Goal: Find specific page/section: Find specific page/section

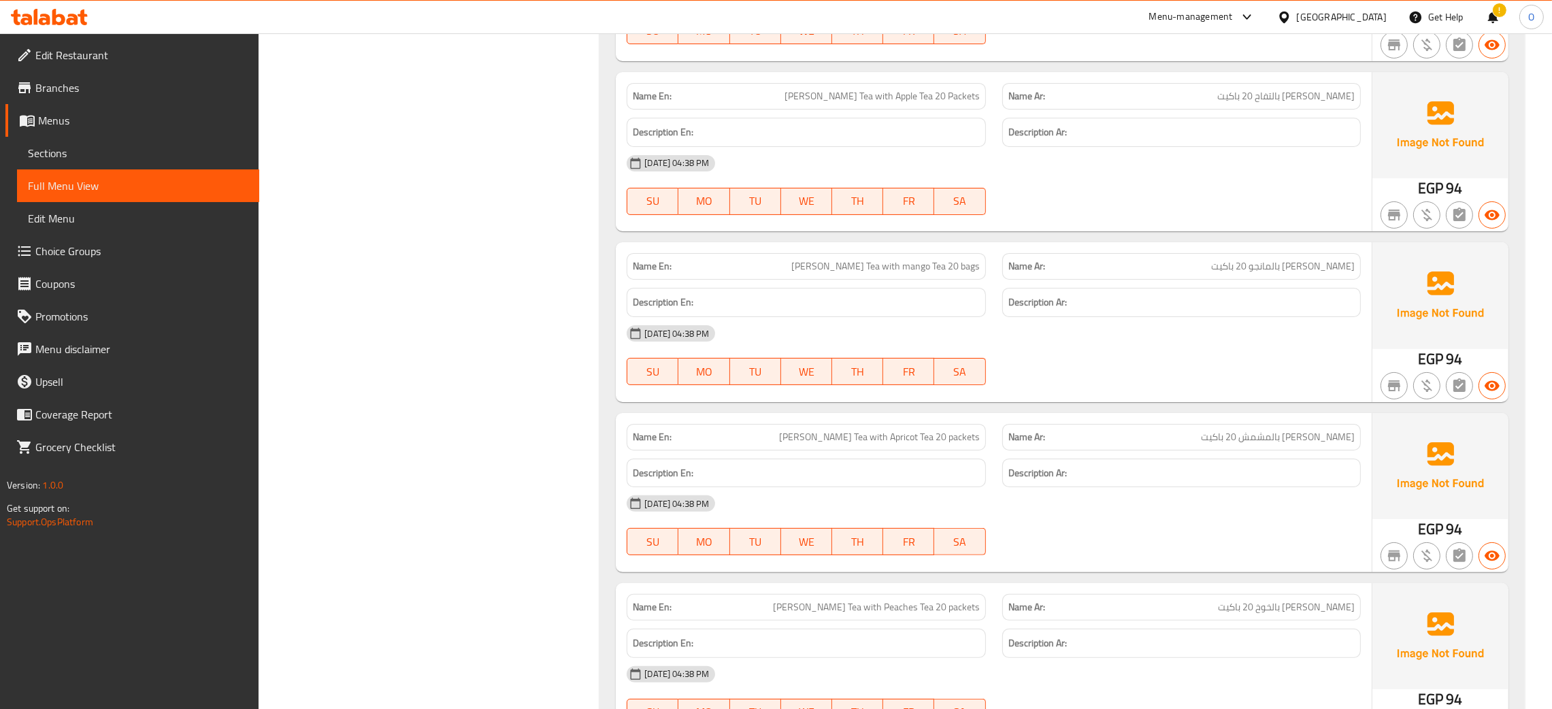
scroll to position [8123, 0]
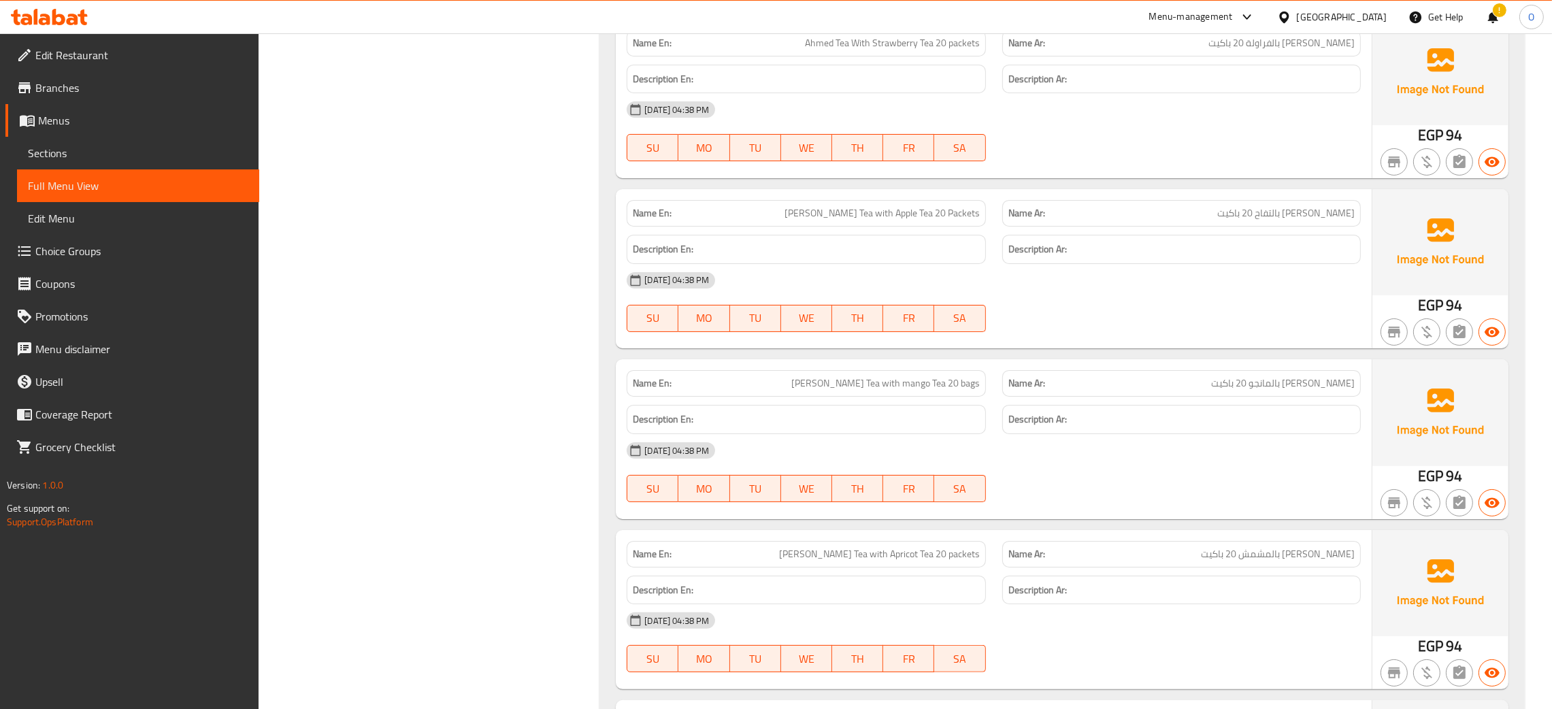
click at [1381, 16] on div "[GEOGRAPHIC_DATA]" at bounding box center [1342, 17] width 90 height 15
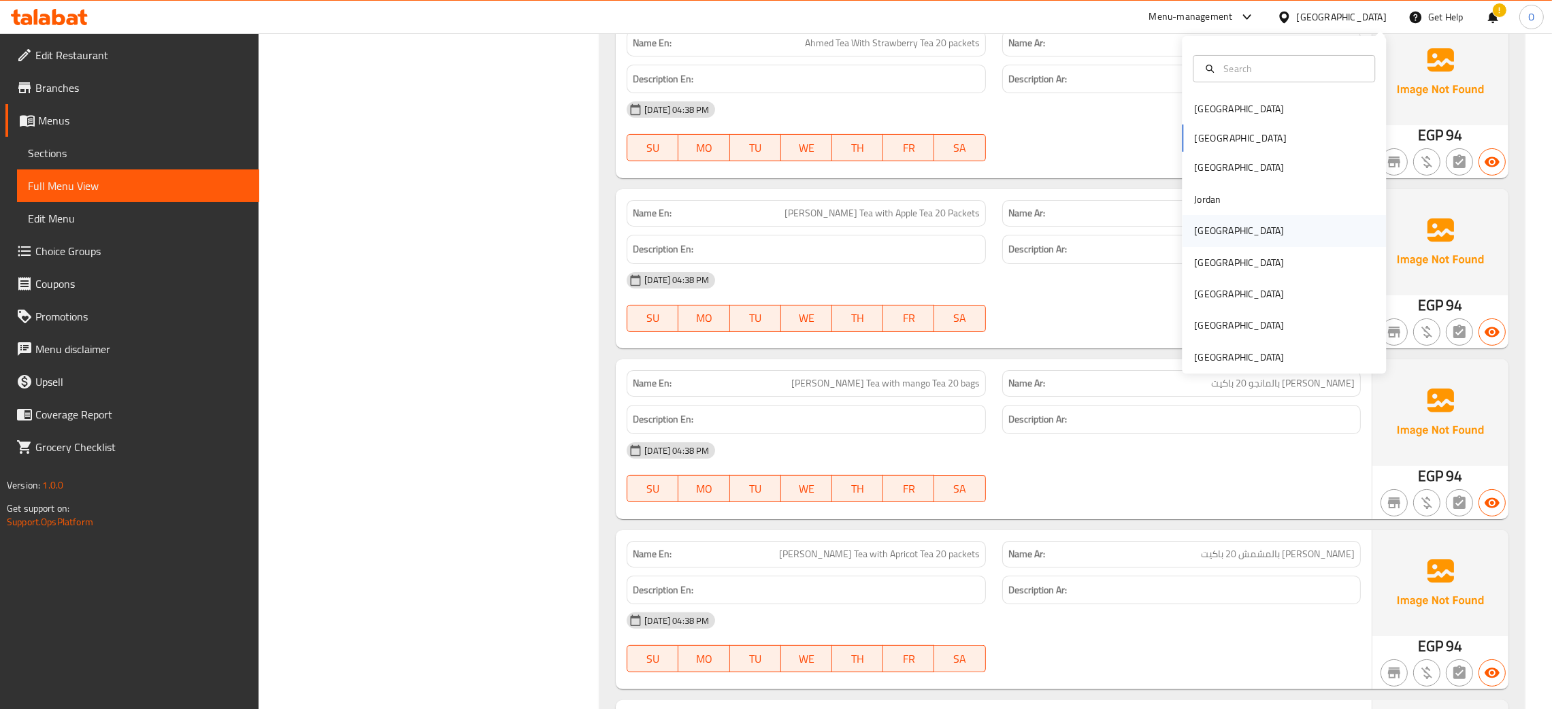
click at [1197, 235] on div "[GEOGRAPHIC_DATA]" at bounding box center [1239, 230] width 90 height 15
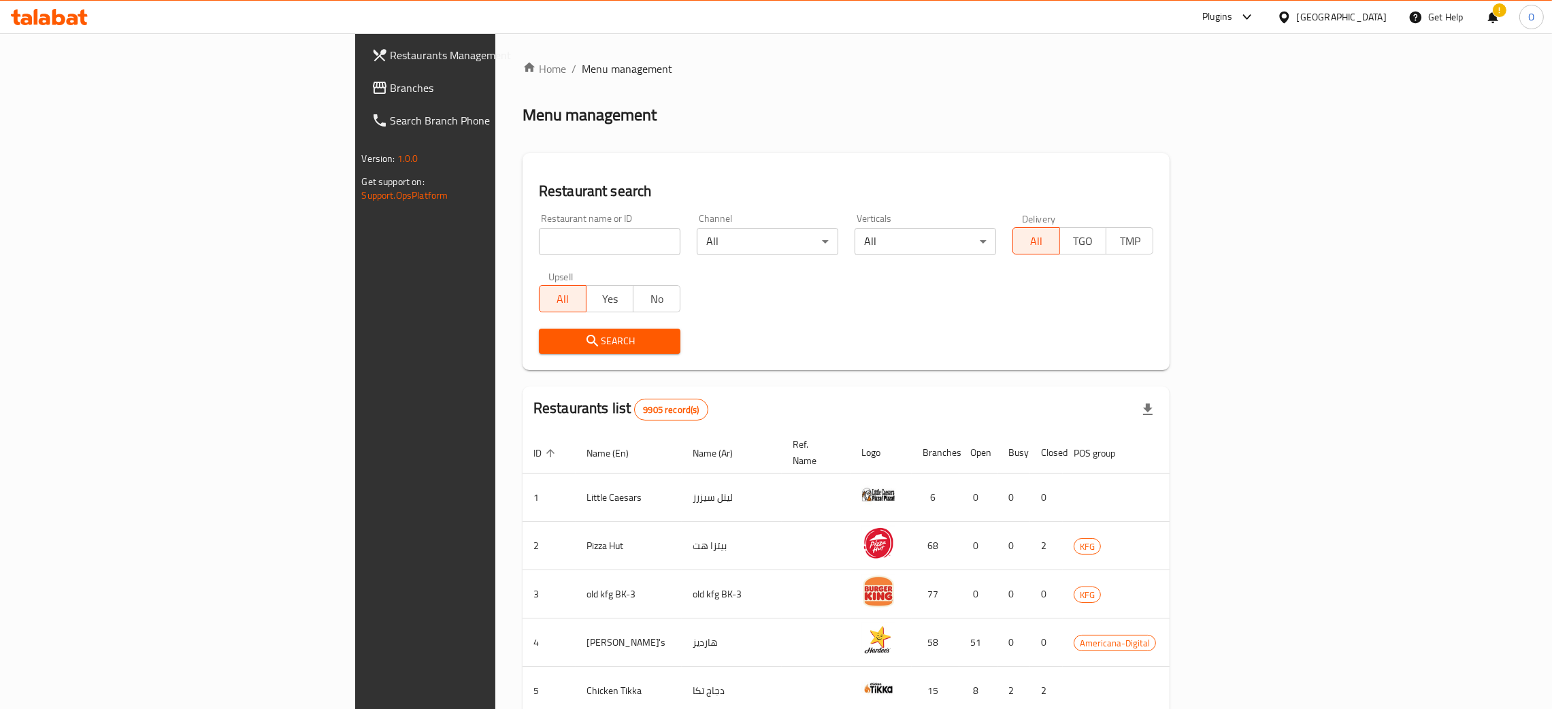
click at [539, 241] on input "search" at bounding box center [609, 241] width 141 height 27
paste input "Centrepoint Baby Shop"
type input "Centrepoint Baby Shop"
click button "Search" at bounding box center [609, 341] width 141 height 25
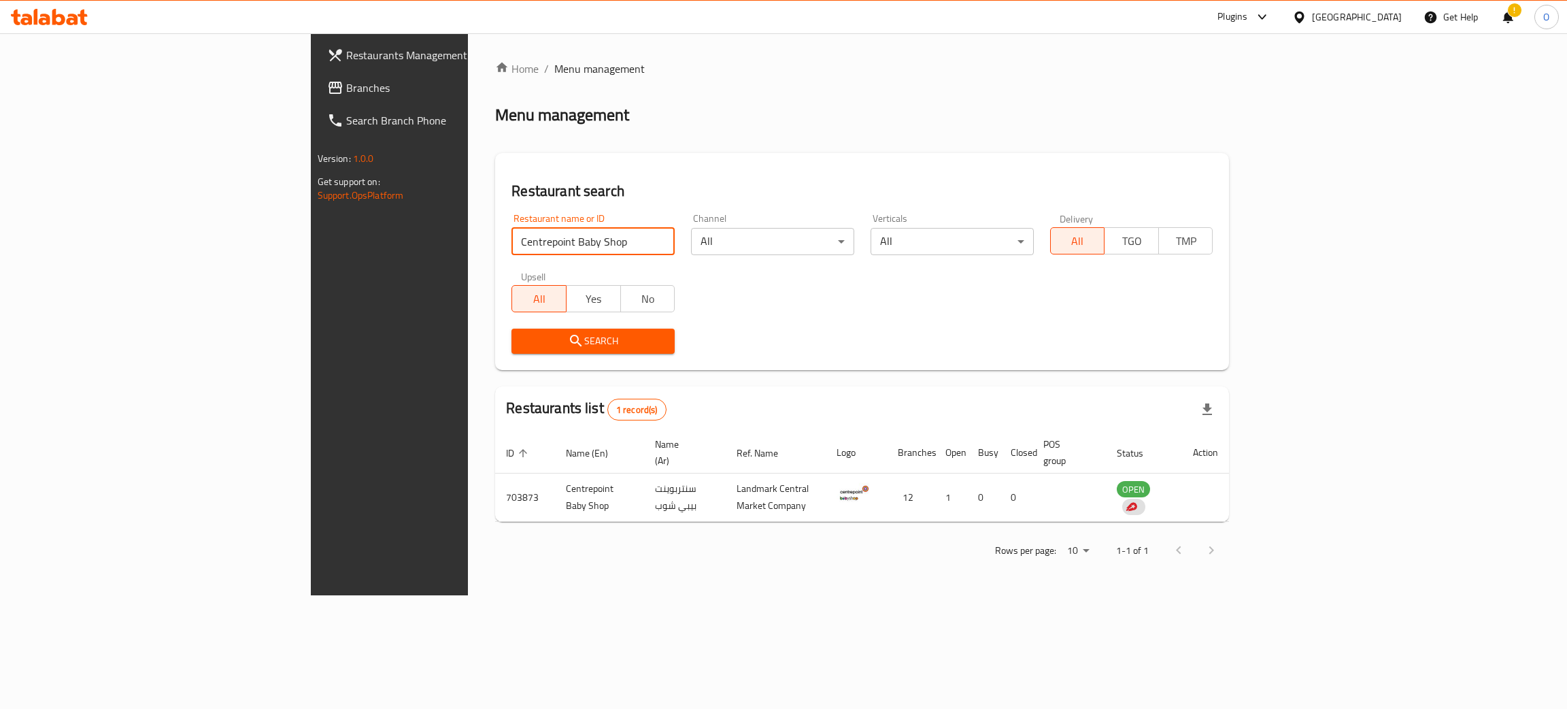
click at [346, 93] on span "Branches" at bounding box center [454, 88] width 216 height 16
